Goal: Task Accomplishment & Management: Manage account settings

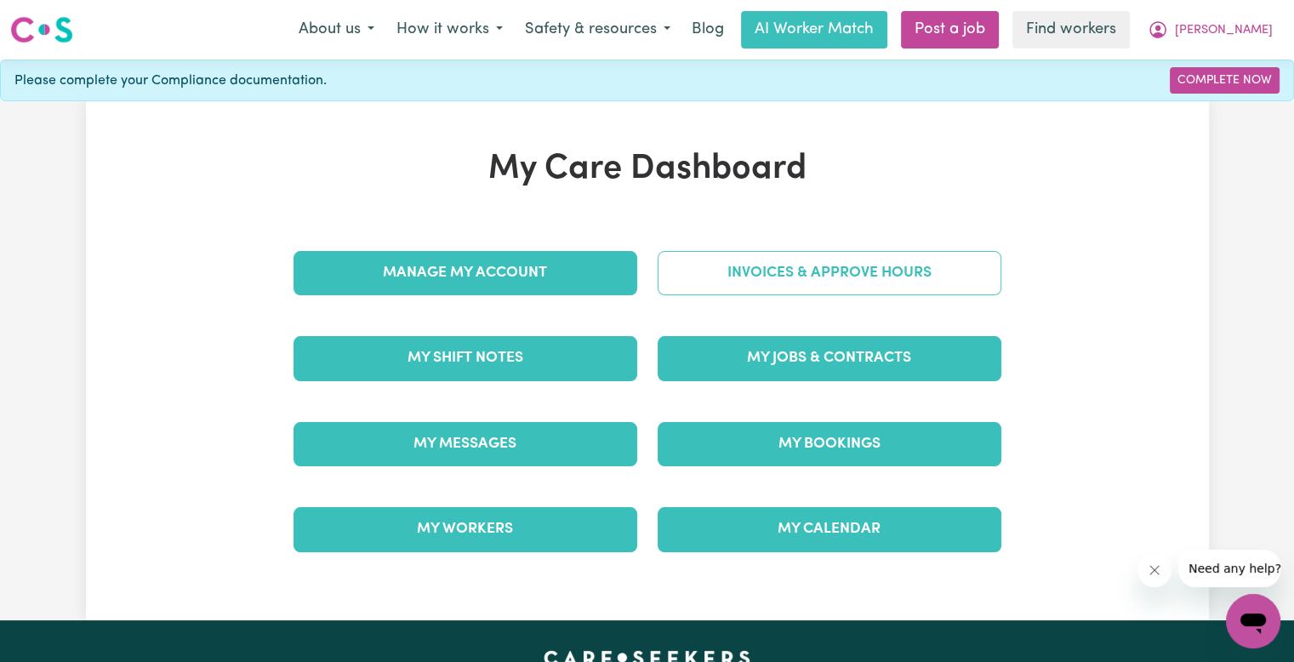
click at [837, 292] on link "Invoices & Approve Hours" at bounding box center [830, 273] width 344 height 44
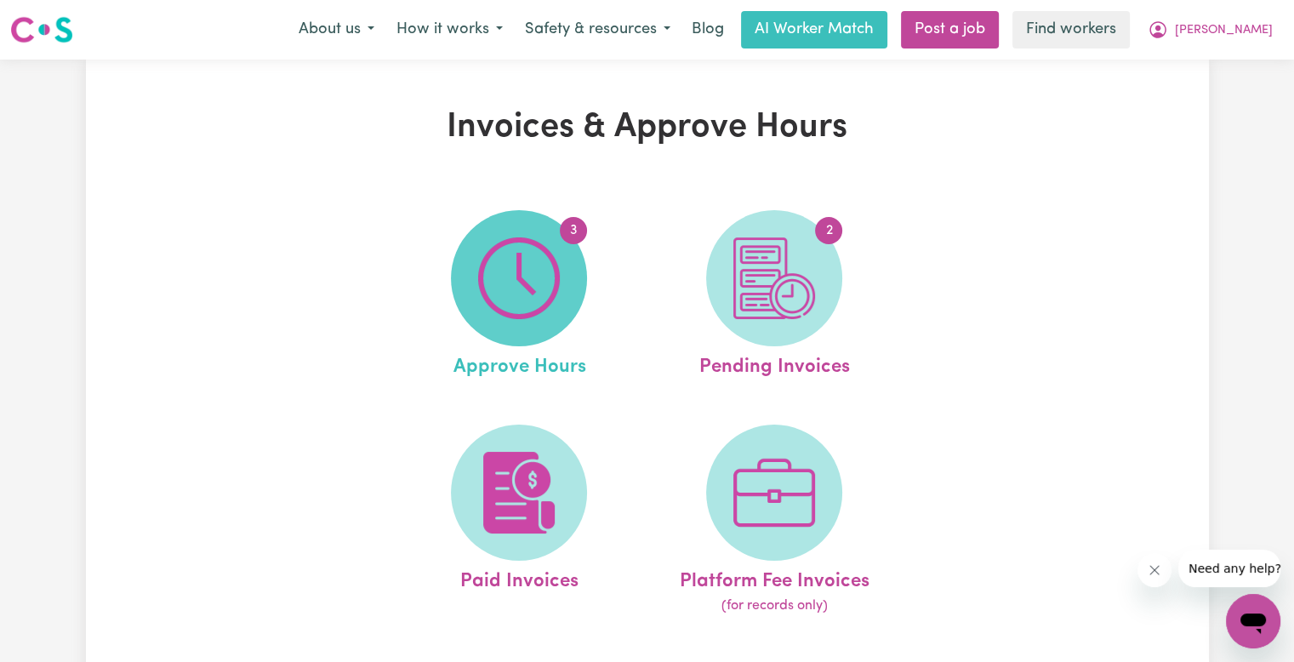
click at [560, 271] on span "3" at bounding box center [519, 278] width 136 height 136
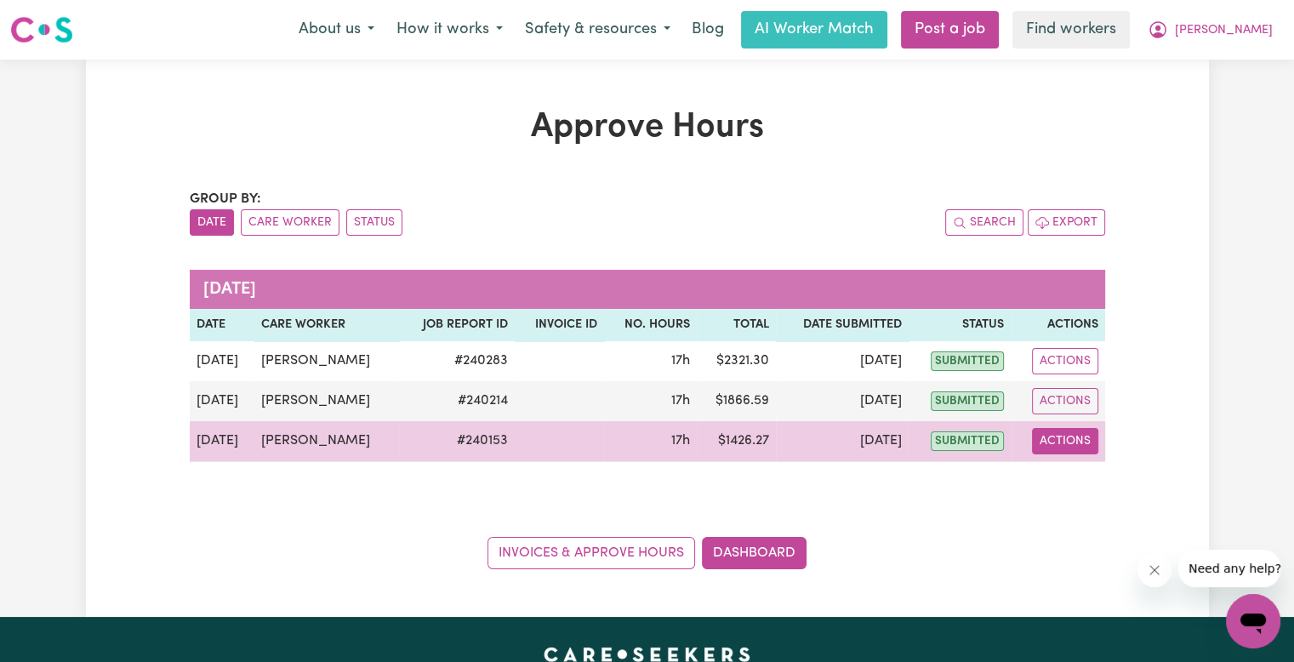
drag, startPoint x: 1053, startPoint y: 443, endPoint x: 1060, endPoint y: 449, distance: 9.7
click at [1058, 446] on button "Actions" at bounding box center [1065, 441] width 66 height 26
click at [1072, 476] on link "View Job Report" at bounding box center [1108, 480] width 146 height 34
select select "pm"
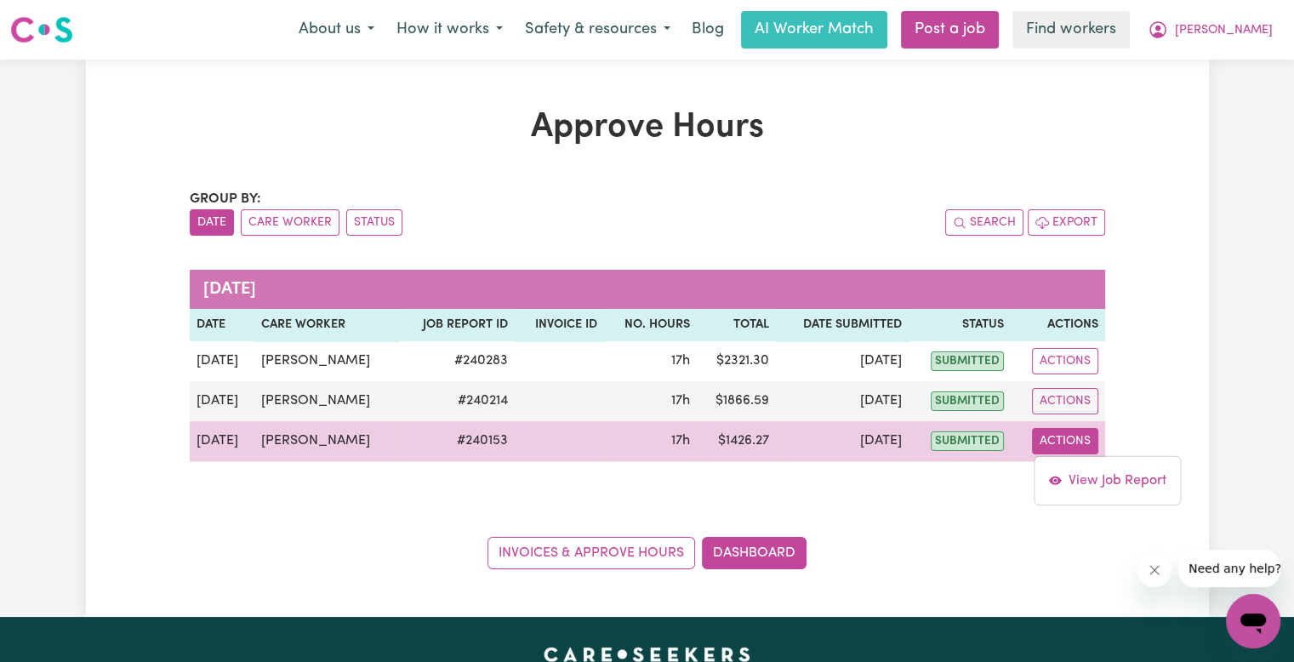
select select "pm"
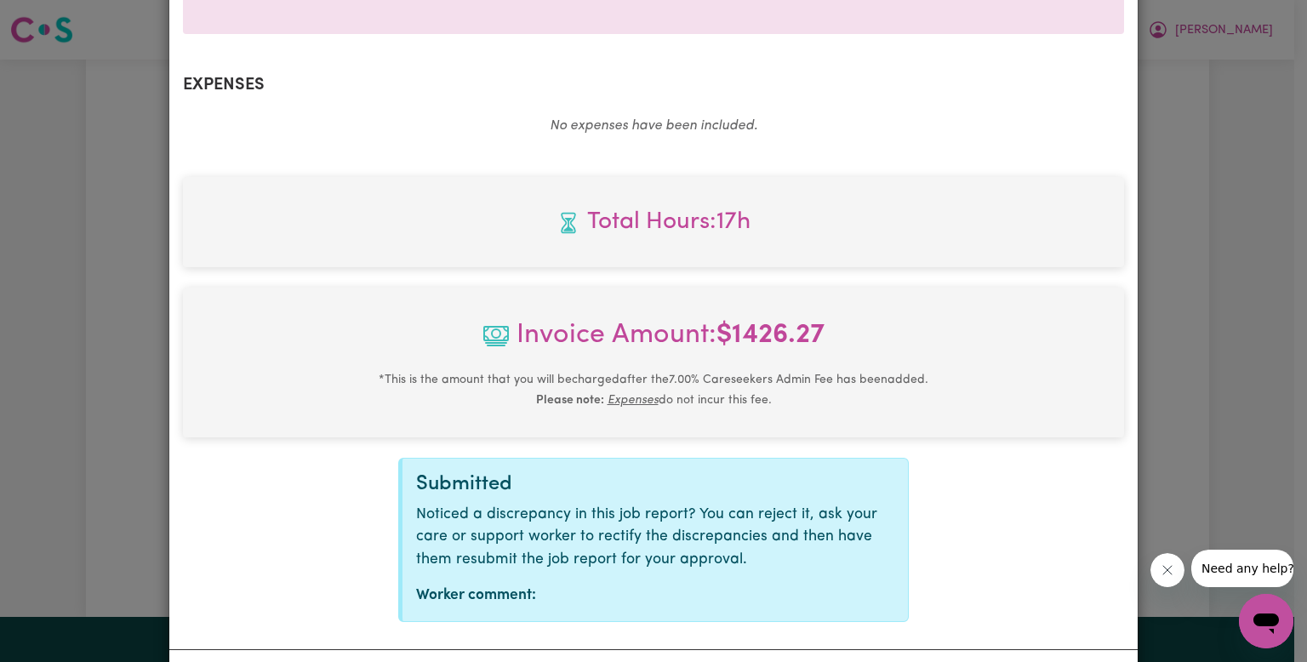
scroll to position [1088, 0]
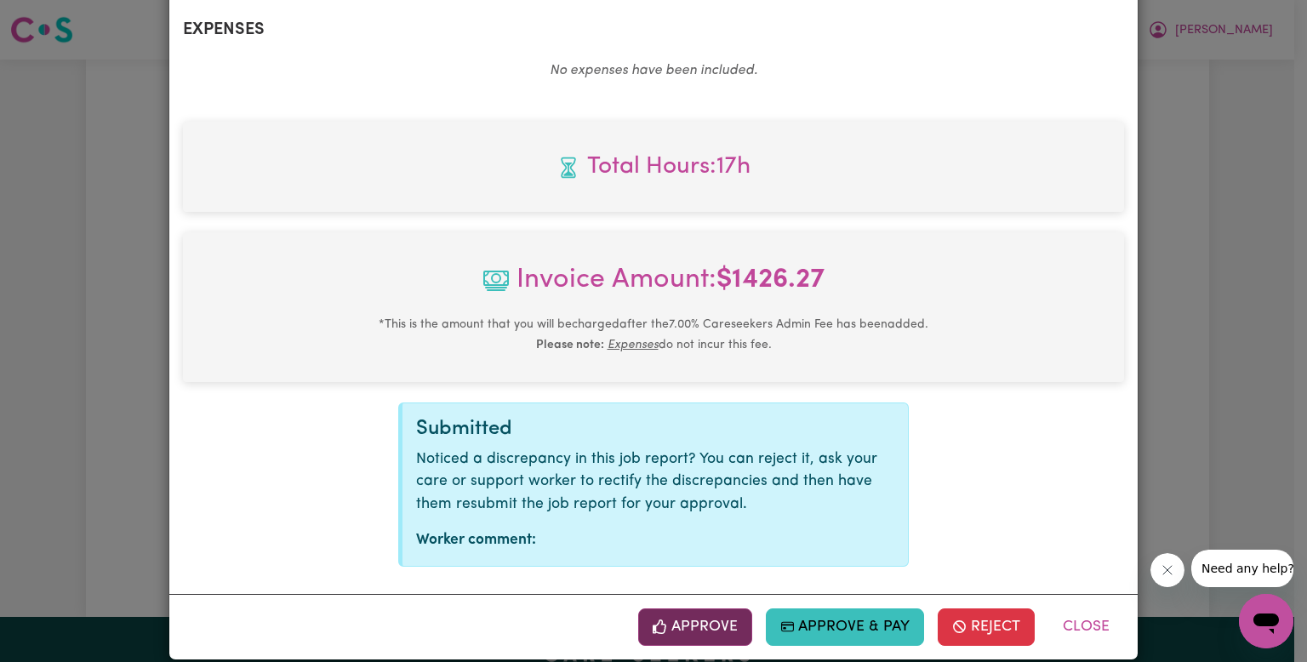
click at [698, 608] on button "Approve" at bounding box center [695, 626] width 114 height 37
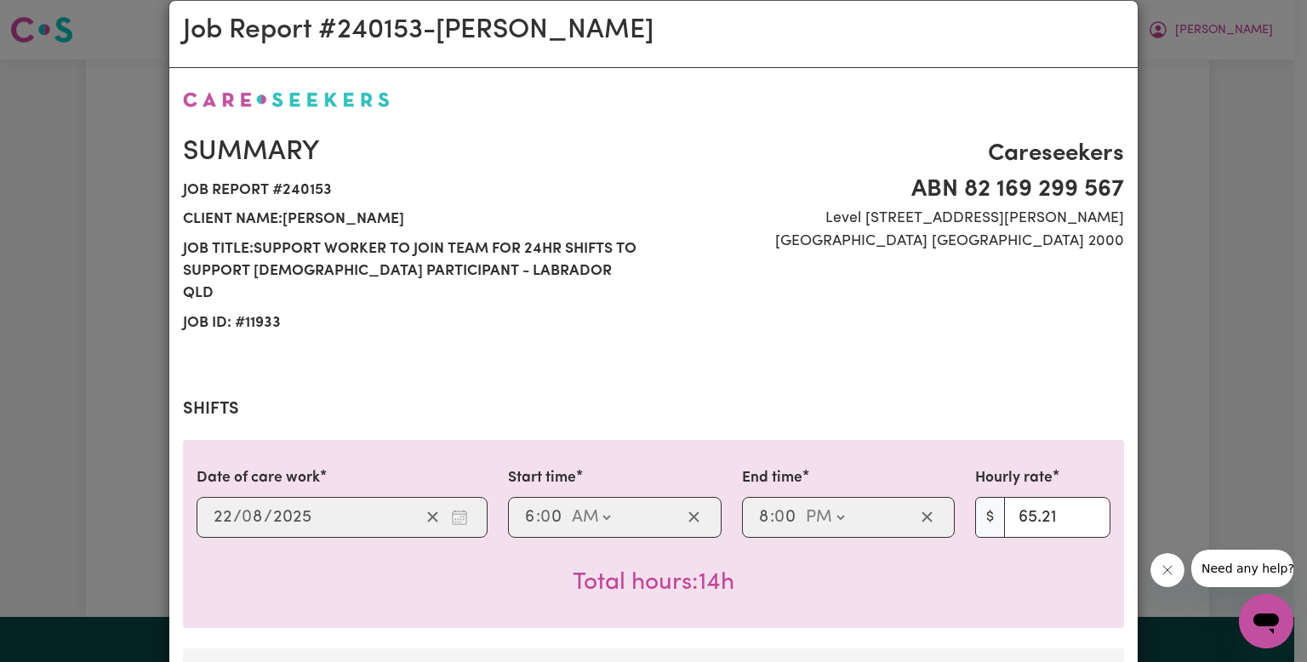
scroll to position [0, 0]
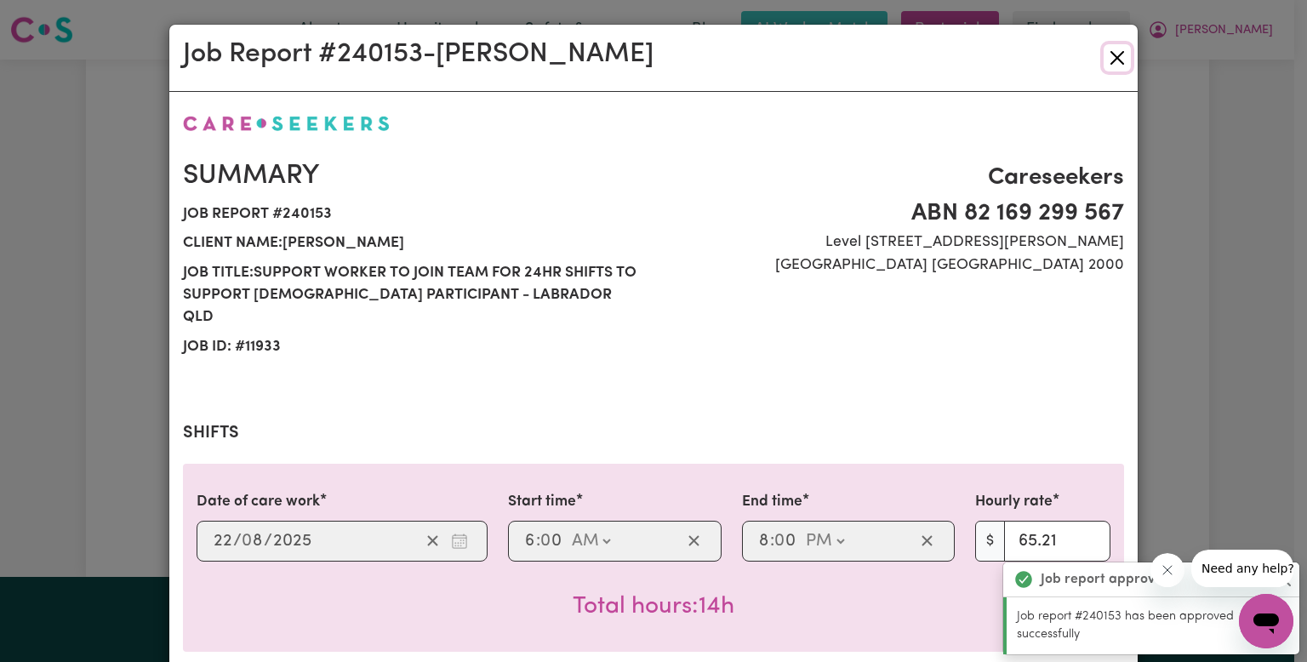
click at [1115, 60] on button "Close" at bounding box center [1117, 57] width 27 height 27
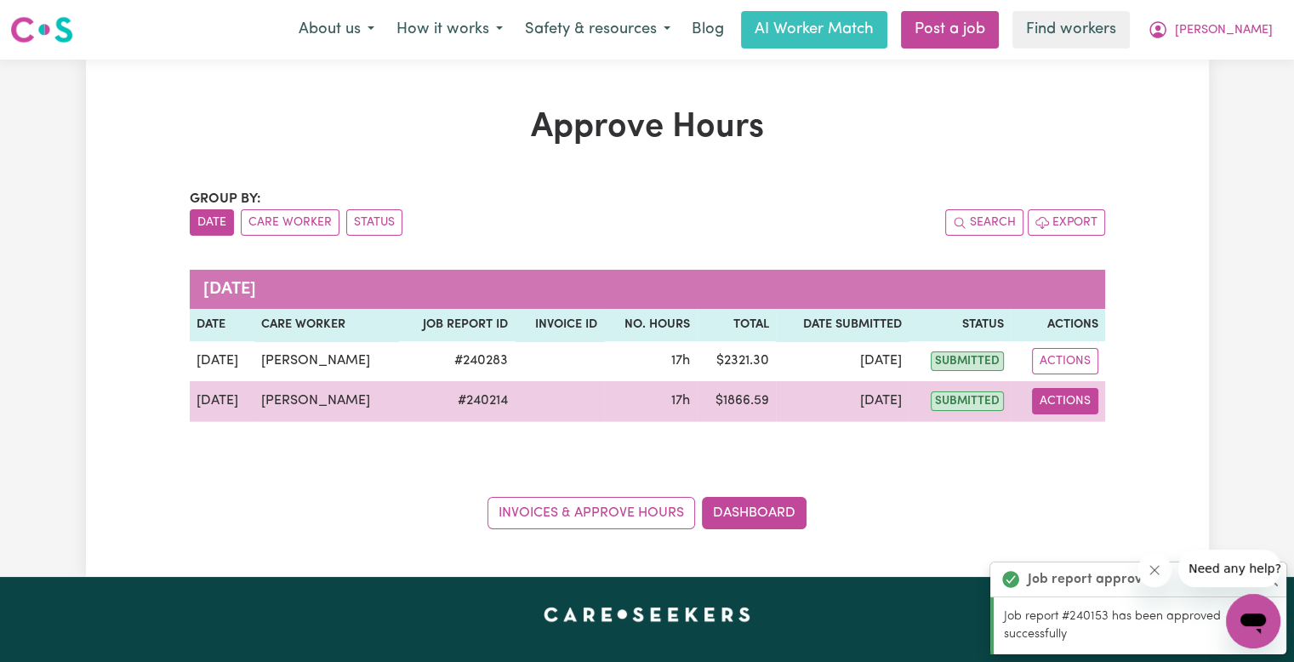
click at [1051, 391] on button "Actions" at bounding box center [1065, 401] width 66 height 26
click at [1059, 440] on icon "View job report 240214" at bounding box center [1054, 441] width 13 height 9
select select "pm"
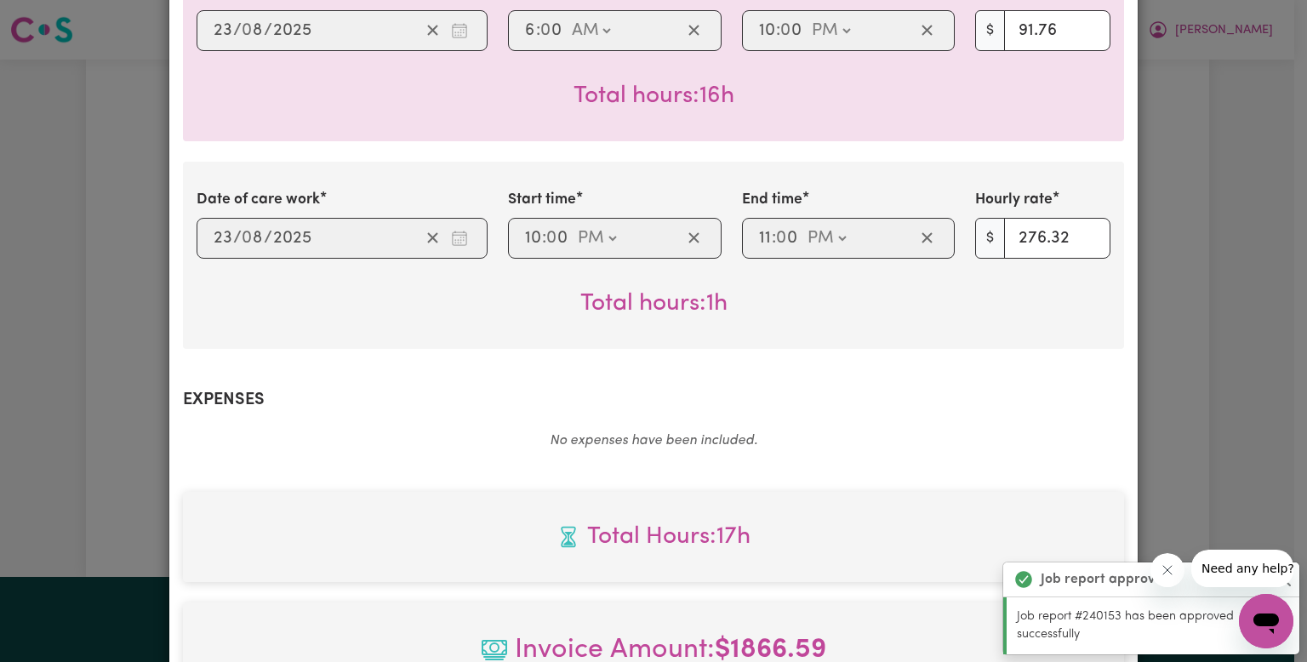
scroll to position [881, 0]
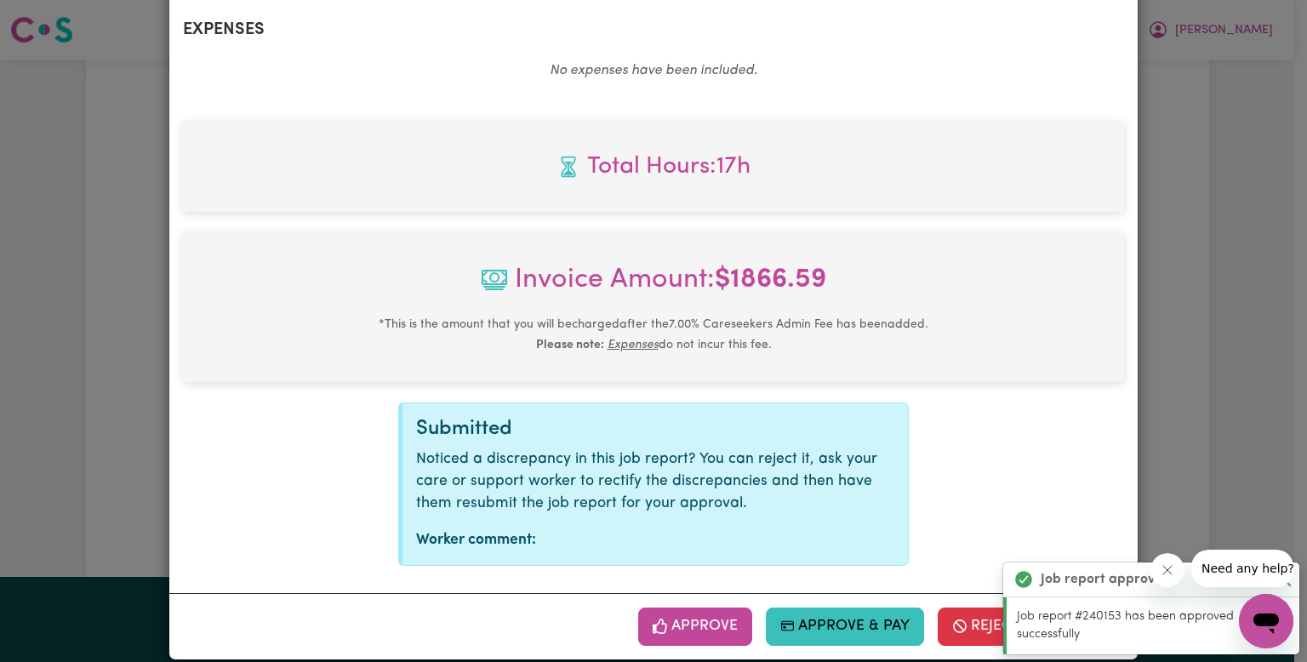
click at [710, 608] on button "Approve" at bounding box center [695, 626] width 114 height 37
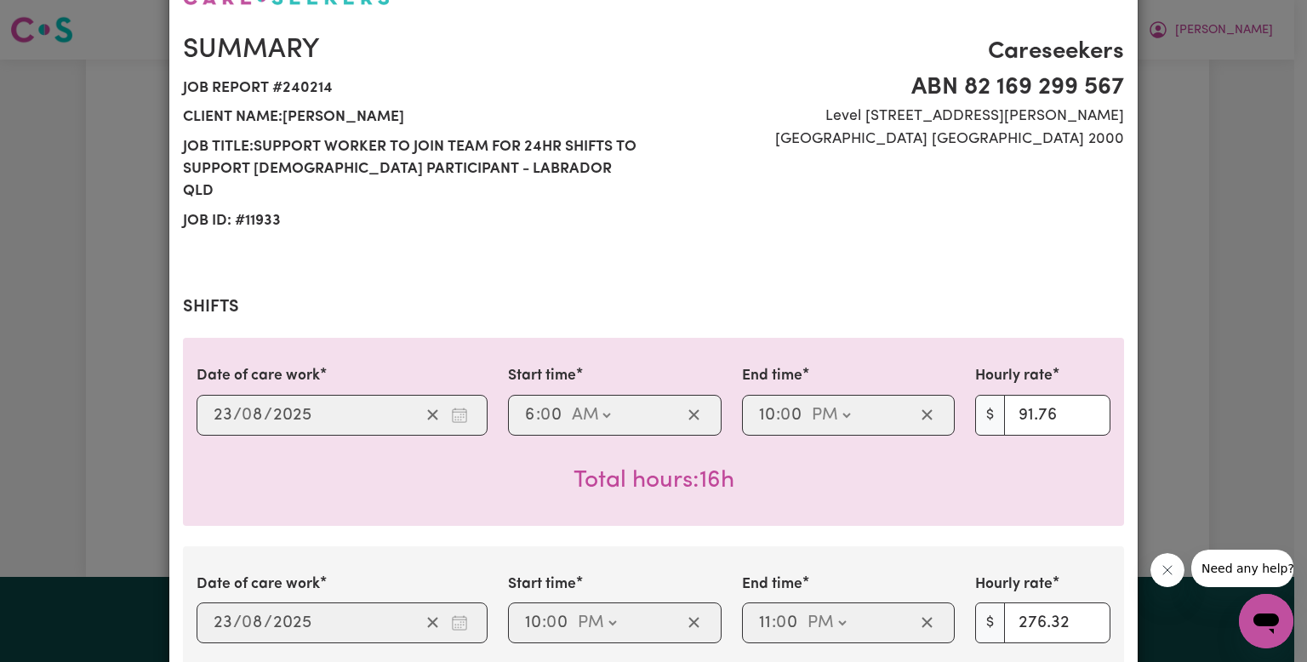
scroll to position [0, 0]
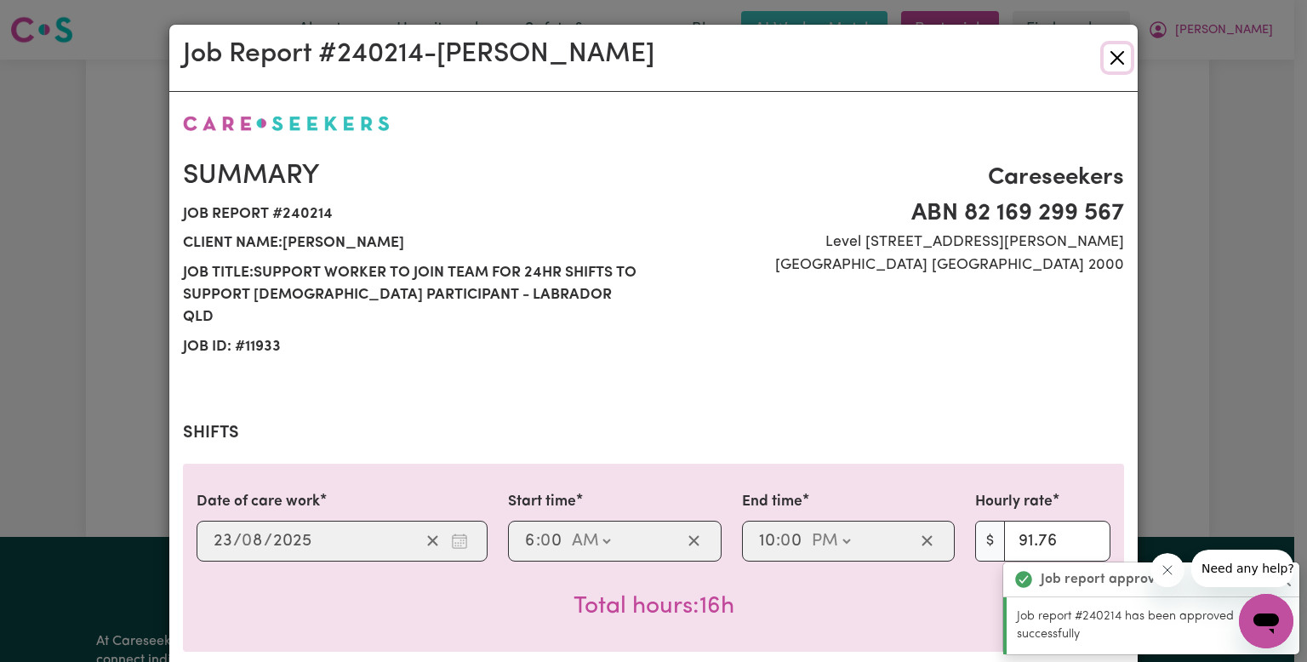
click at [1116, 57] on button "Close" at bounding box center [1117, 57] width 27 height 27
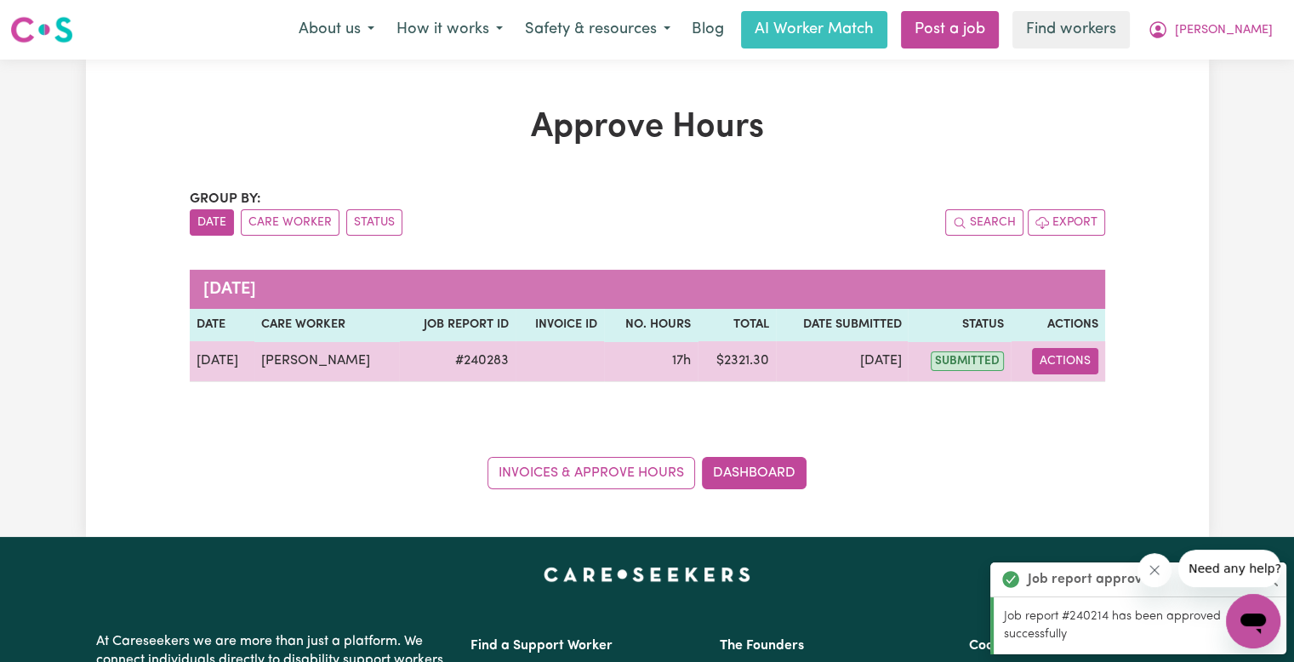
click at [1090, 360] on button "Actions" at bounding box center [1065, 361] width 66 height 26
click at [1096, 399] on link "View Job Report" at bounding box center [1108, 400] width 146 height 34
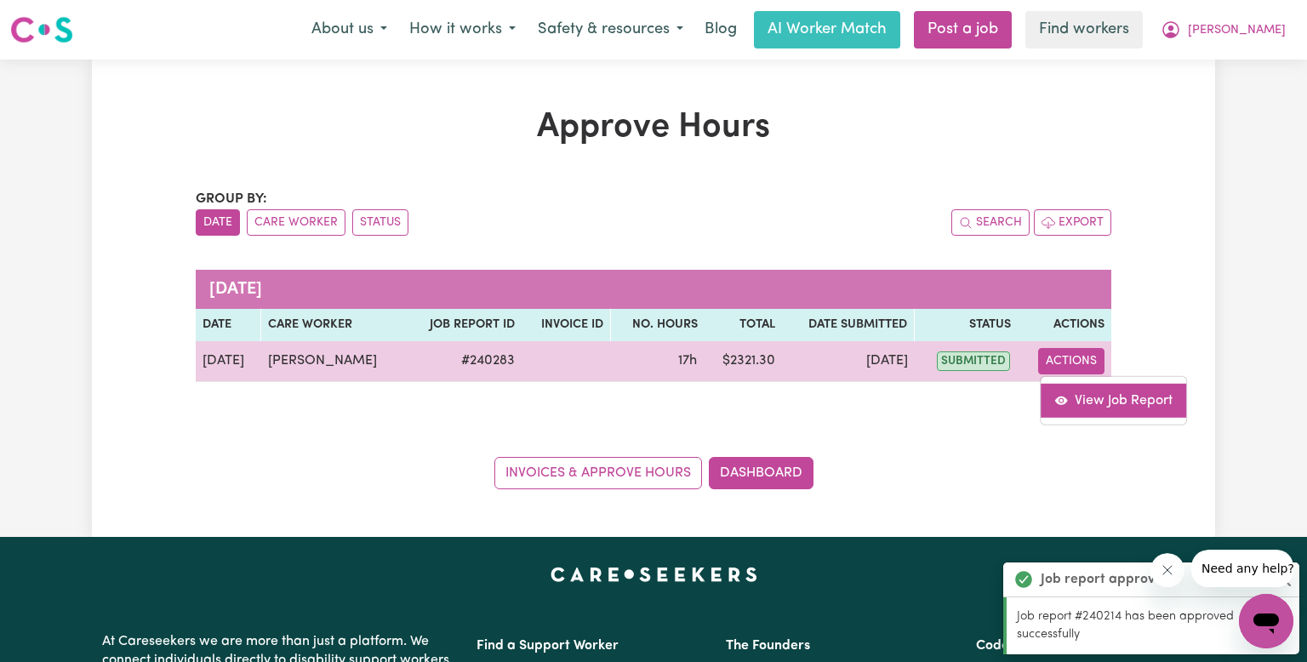
select select "pm"
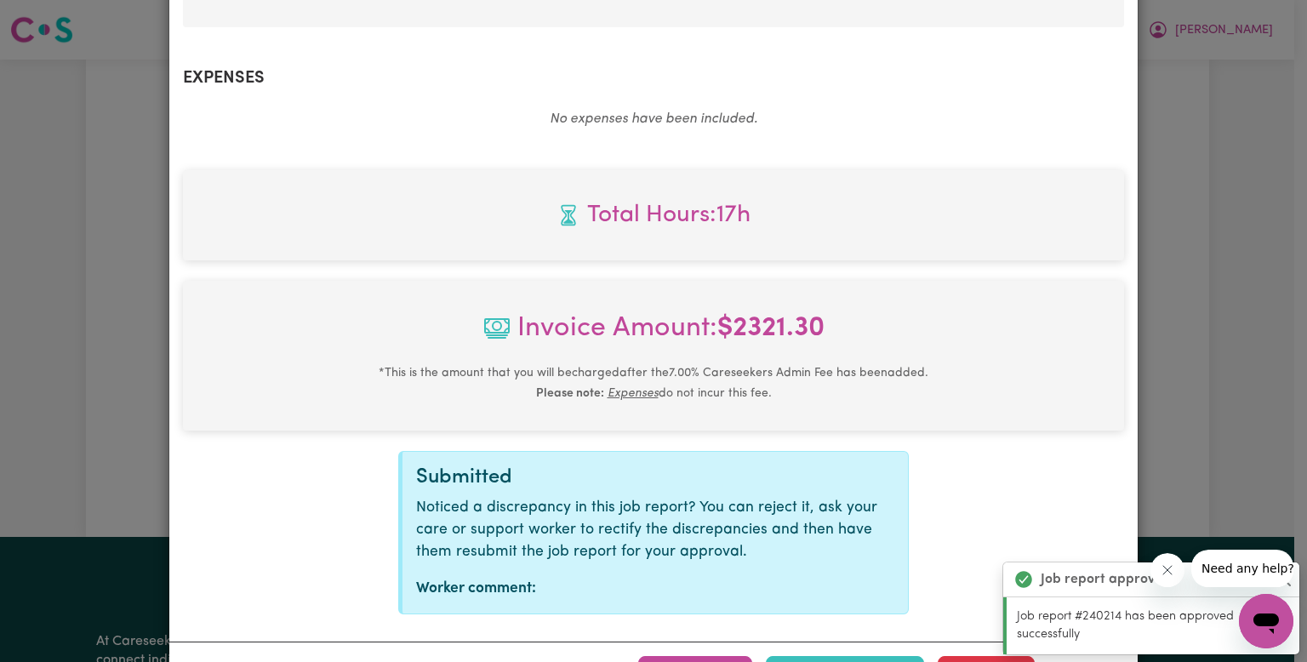
scroll to position [881, 0]
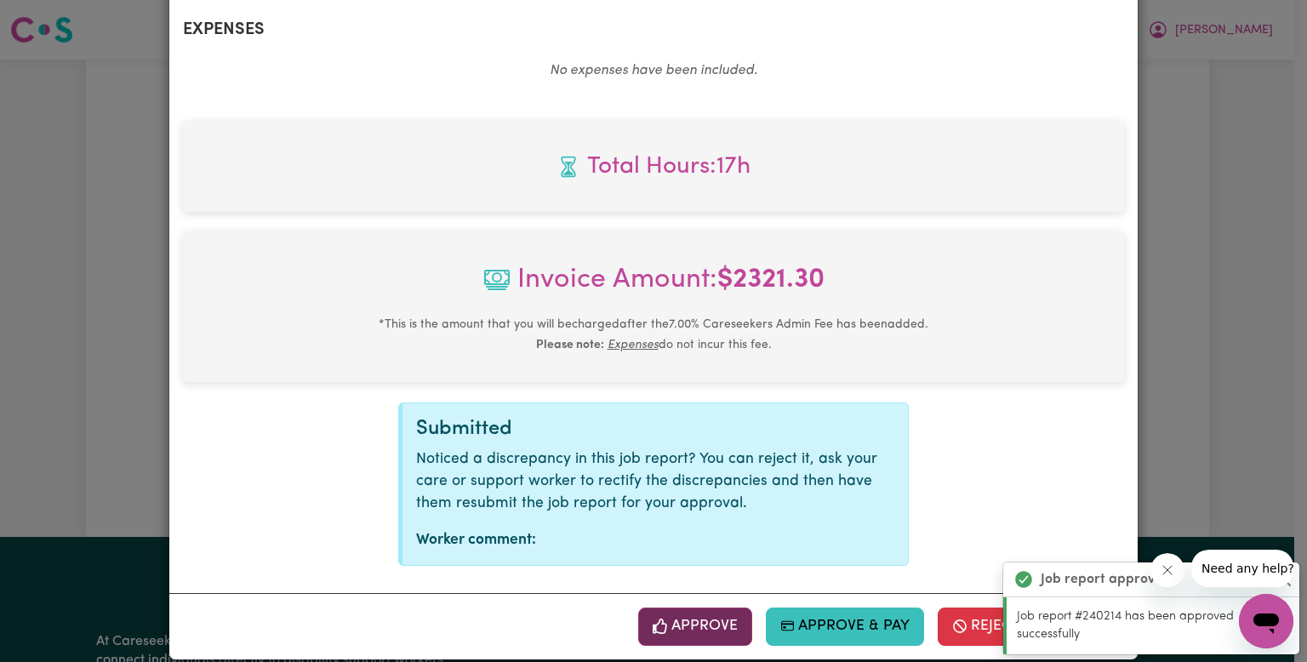
click at [696, 608] on button "Approve" at bounding box center [695, 626] width 114 height 37
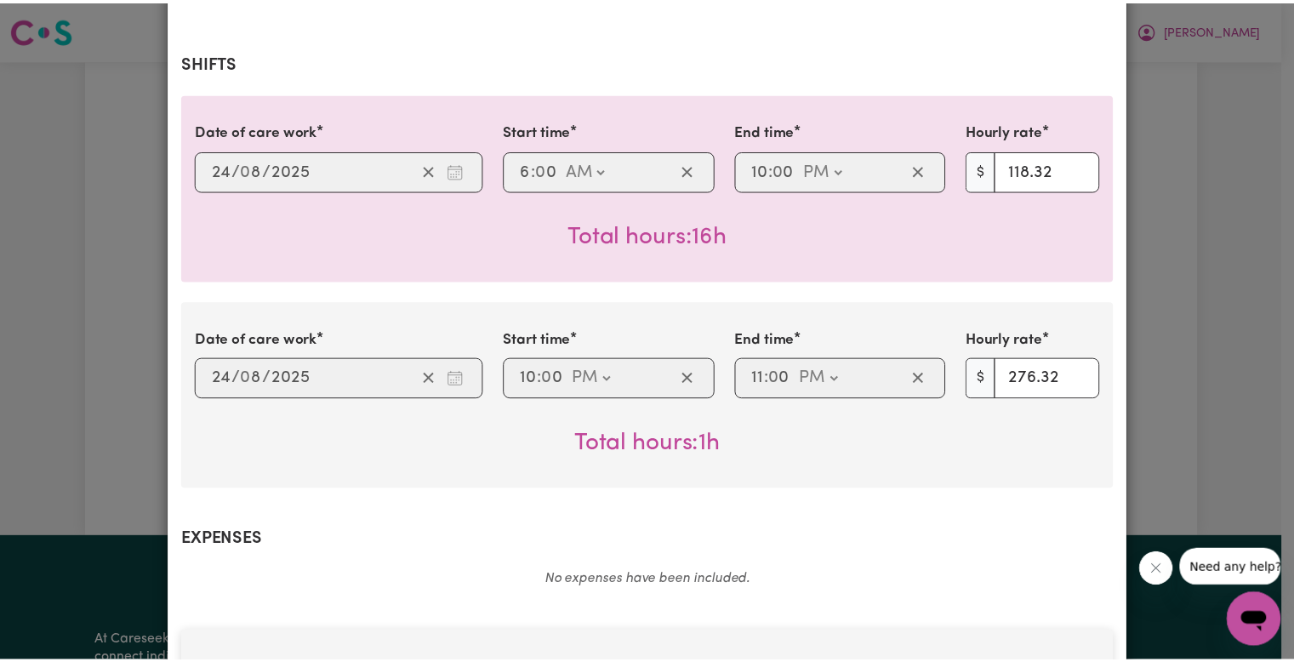
scroll to position [0, 0]
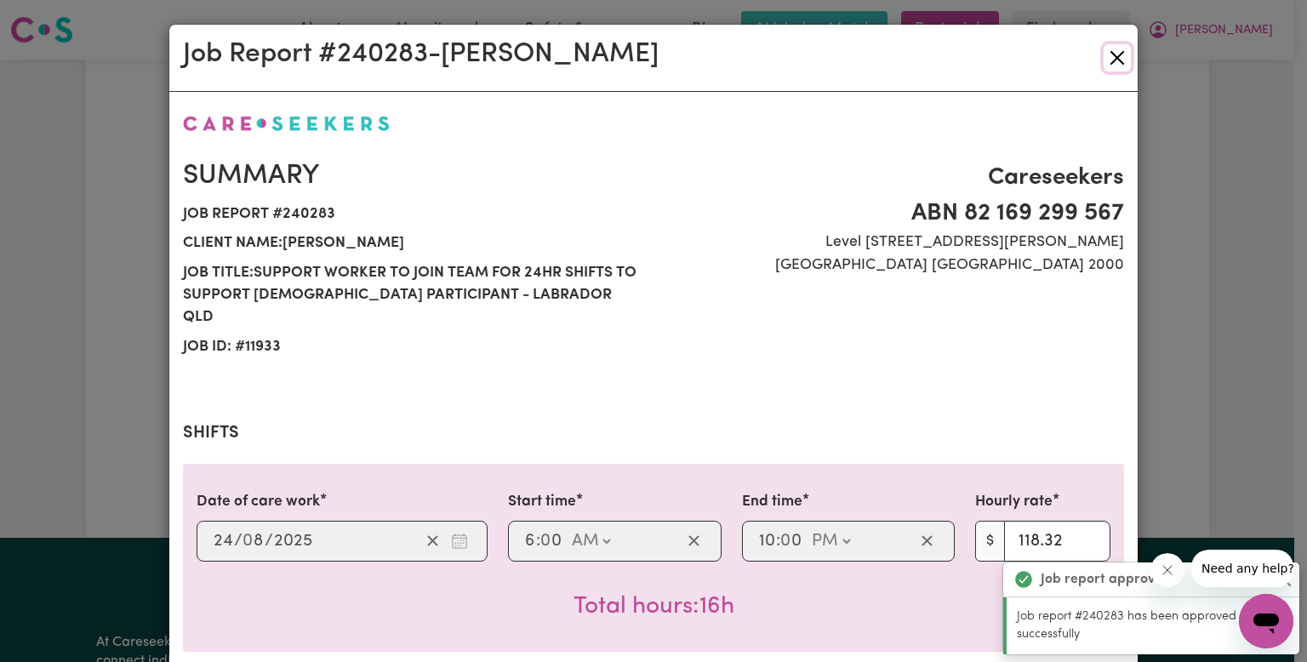
click at [1107, 60] on button "Close" at bounding box center [1117, 57] width 27 height 27
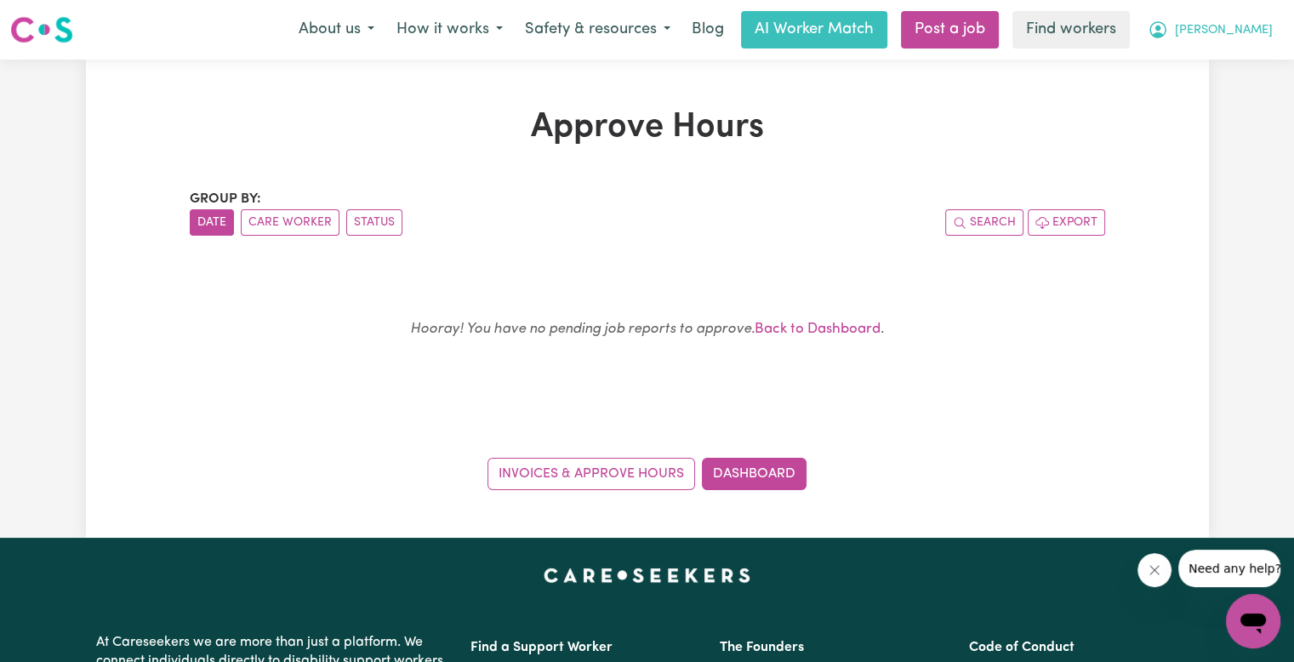
click at [1251, 35] on span "[PERSON_NAME]" at bounding box center [1224, 30] width 98 height 19
click at [1215, 100] on link "Logout" at bounding box center [1216, 98] width 134 height 32
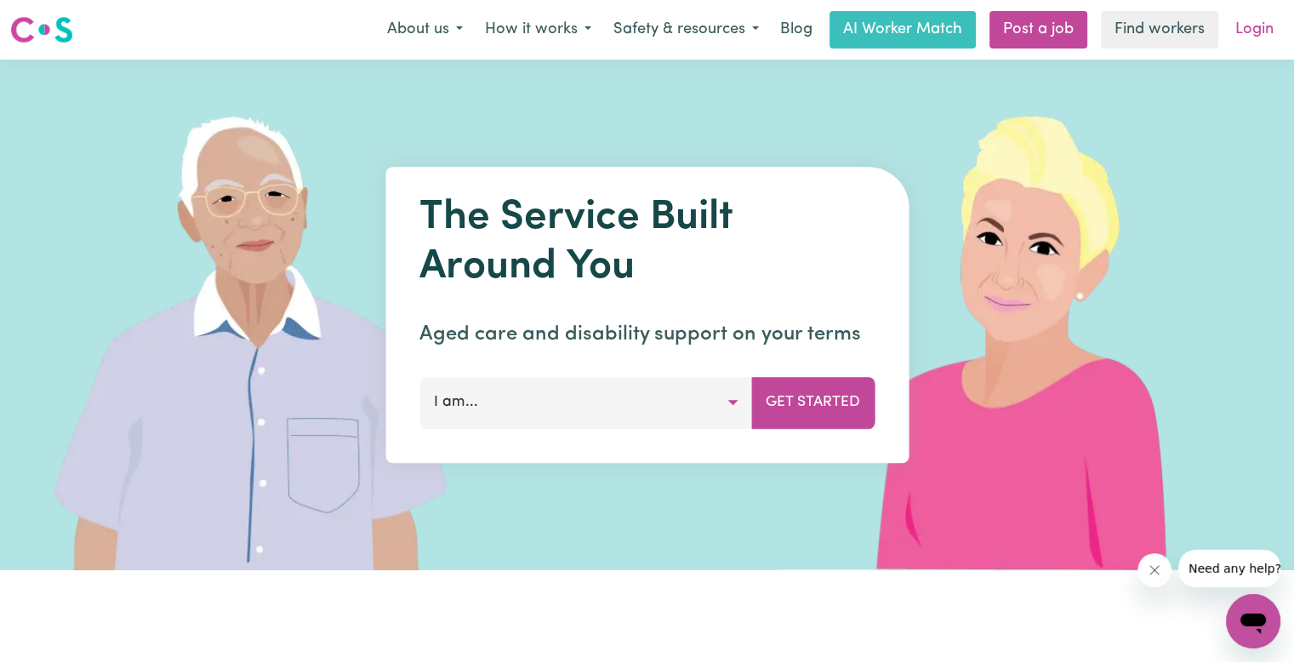
click at [1252, 21] on link "Login" at bounding box center [1254, 29] width 59 height 37
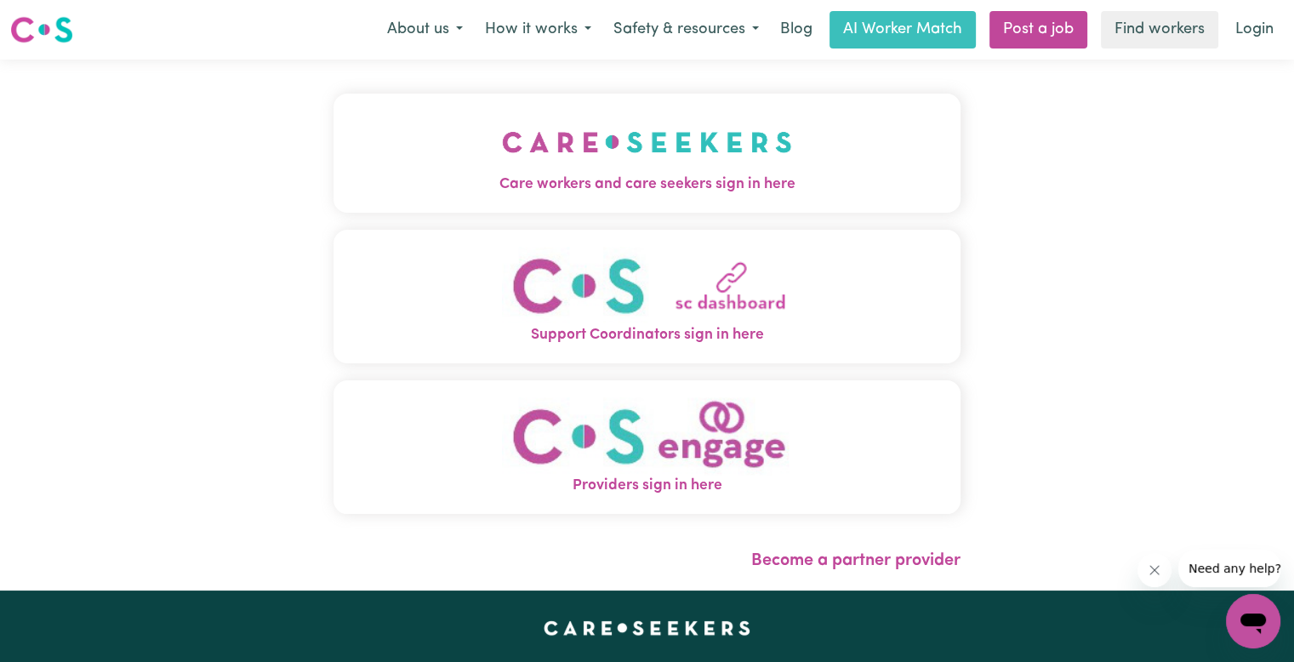
click at [507, 197] on button "Care workers and care seekers sign in here" at bounding box center [647, 153] width 627 height 119
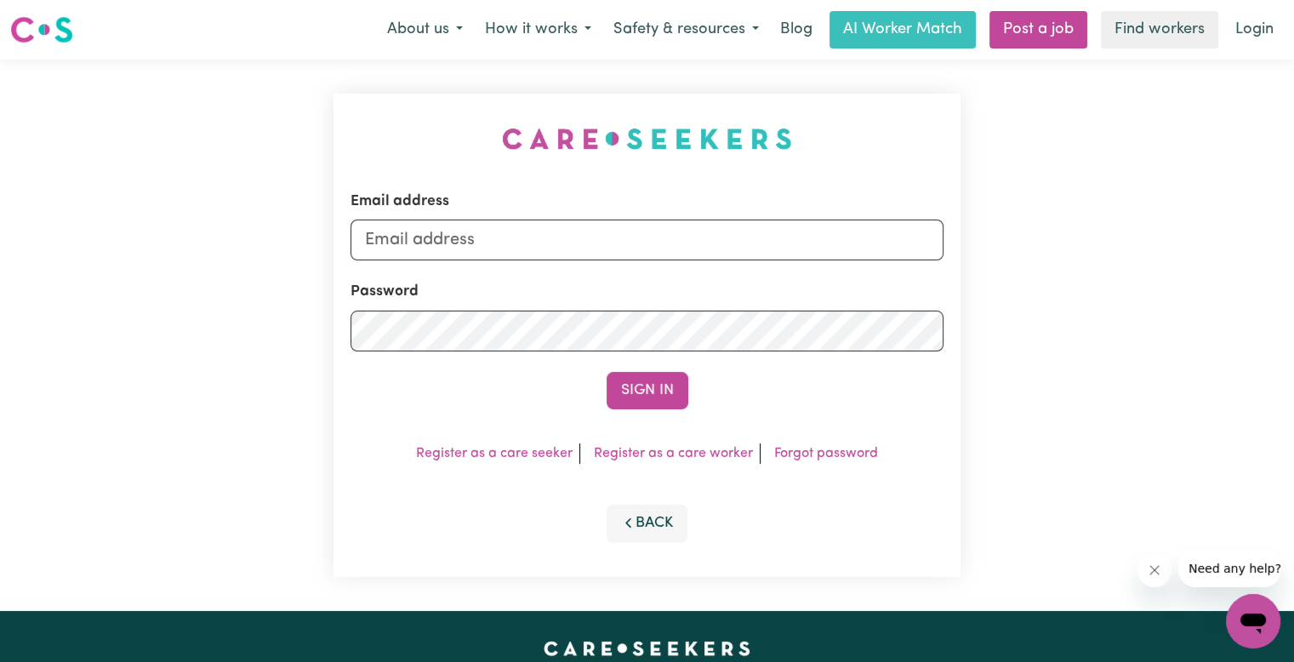
click at [587, 265] on form "Email address Password Sign In" at bounding box center [647, 300] width 593 height 219
click at [582, 247] on input "Email address" at bounding box center [647, 240] width 593 height 41
drag, startPoint x: 459, startPoint y: 232, endPoint x: 1065, endPoint y: 247, distance: 606.1
click at [1065, 247] on div "Email address [EMAIL_ADDRESS][DOMAIN_NAME] Password Sign In Register as a care …" at bounding box center [647, 335] width 1294 height 551
type input "[EMAIL_ADDRESS][PERSON_NAME][PERSON_NAME][DOMAIN_NAME]"
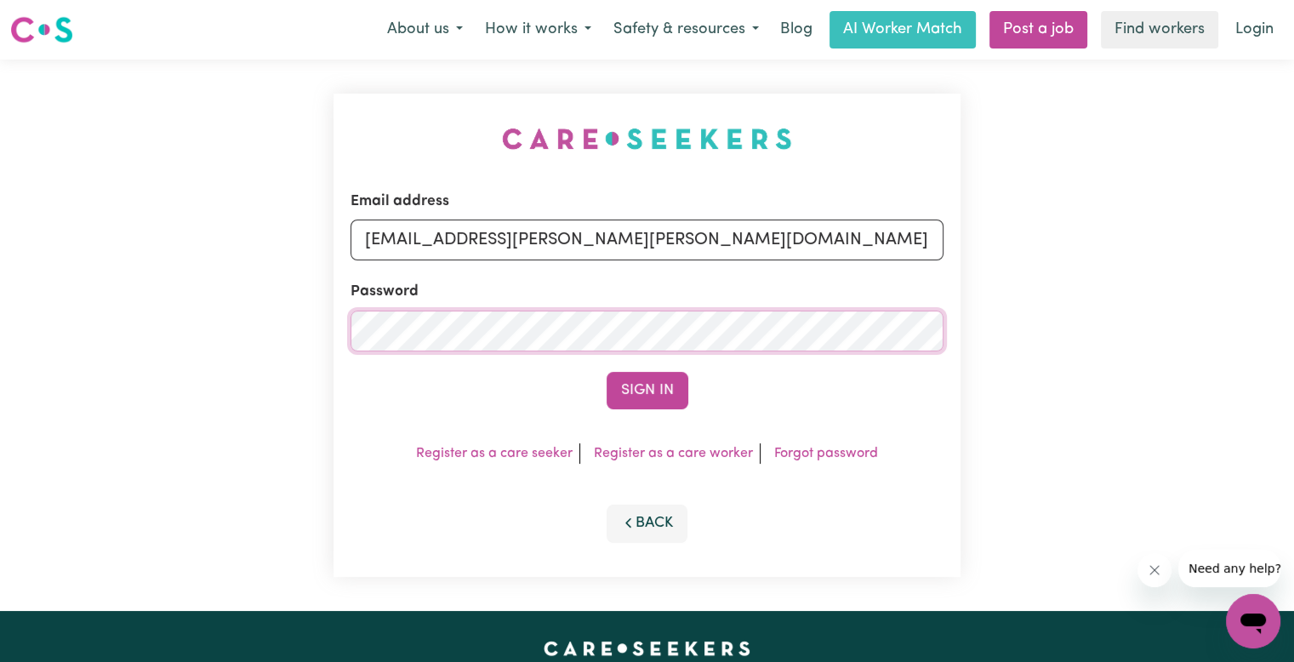
click at [607, 372] on button "Sign In" at bounding box center [648, 390] width 82 height 37
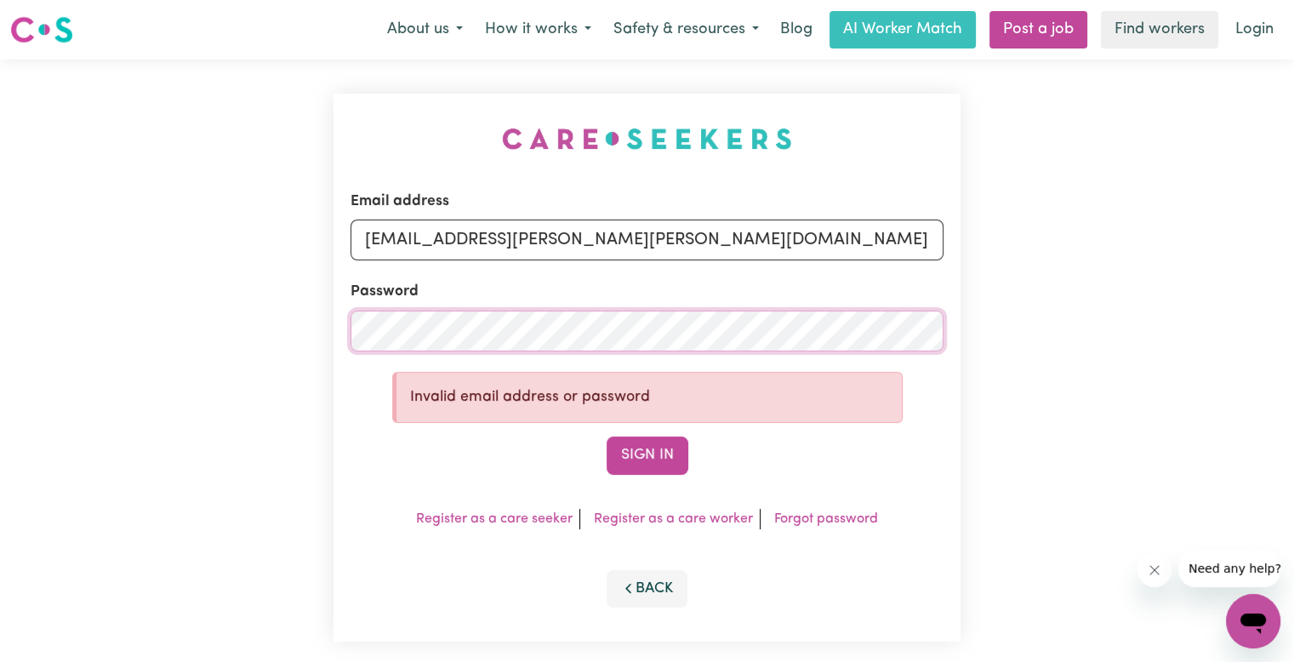
click at [112, 336] on div "Email address [EMAIL_ADDRESS][DOMAIN_NAME] Password Invalid email address or pa…" at bounding box center [647, 368] width 1294 height 616
click at [607, 437] on button "Sign In" at bounding box center [648, 455] width 82 height 37
